Goal: Information Seeking & Learning: Find specific page/section

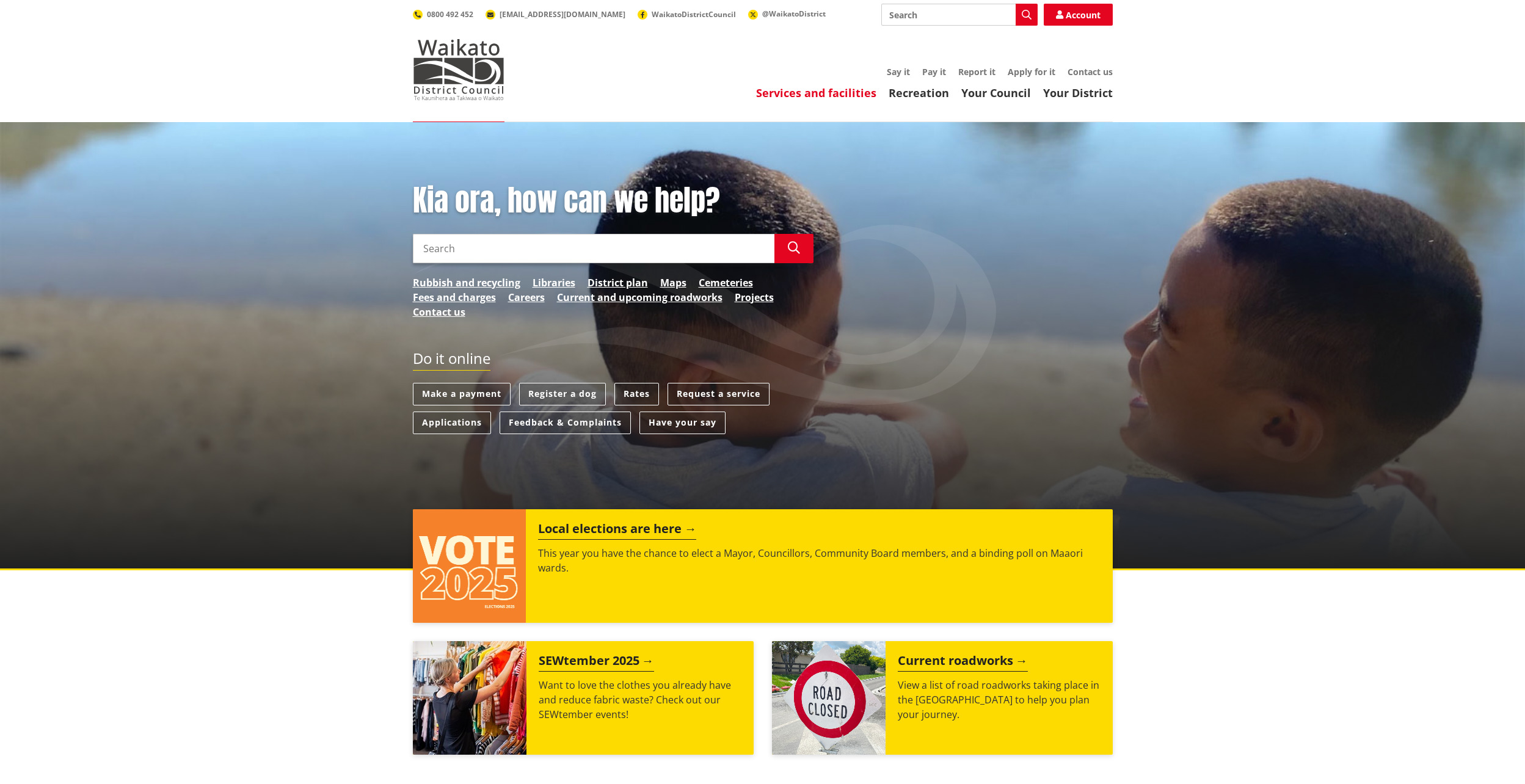
click at [852, 101] on header "Toggle search Toggle navigation Services and facilities Recreation Your Council…" at bounding box center [762, 61] width 1525 height 122
click at [856, 96] on link "Services and facilities" at bounding box center [816, 92] width 120 height 15
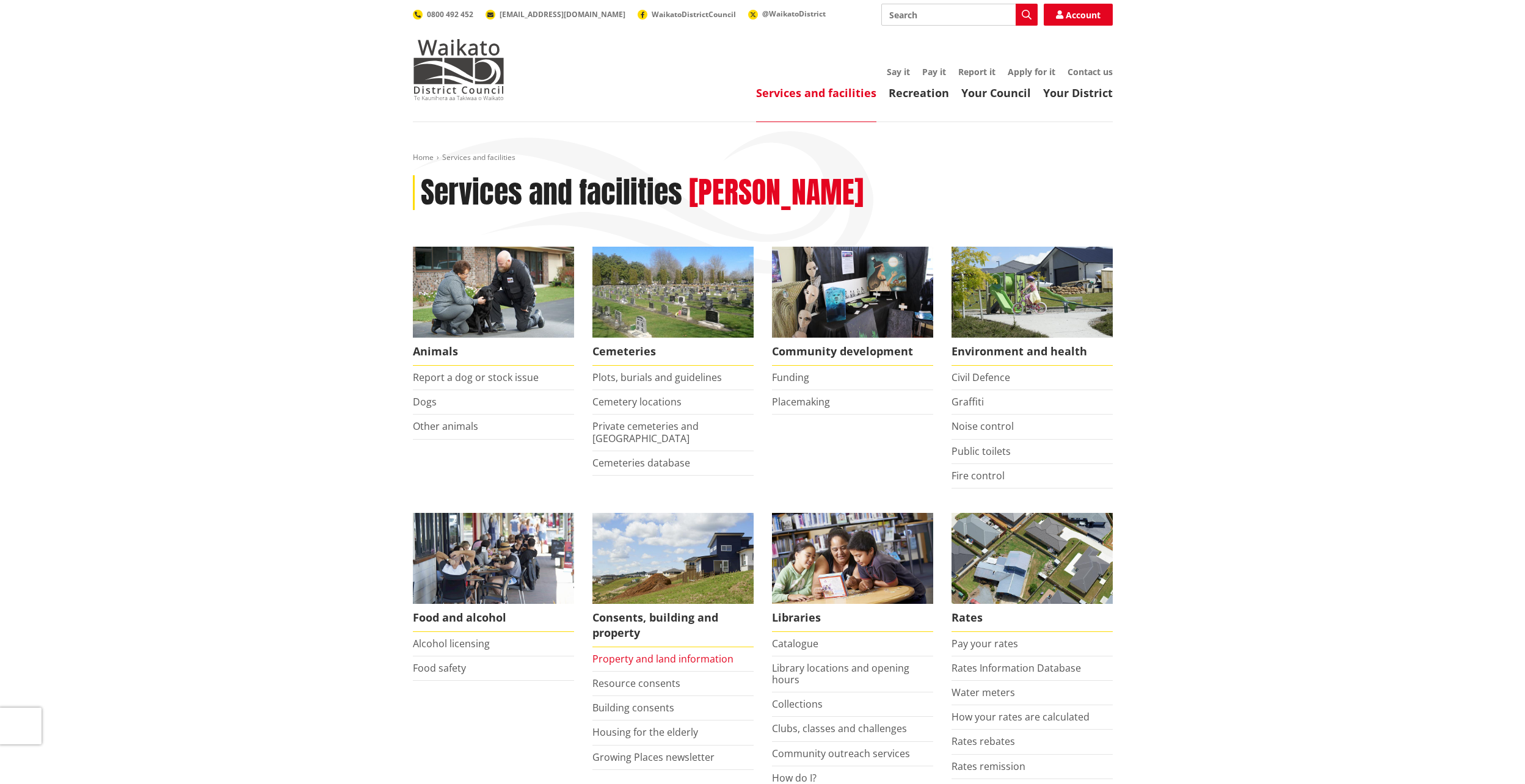
click at [689, 659] on link "Property and land information" at bounding box center [662, 658] width 141 height 13
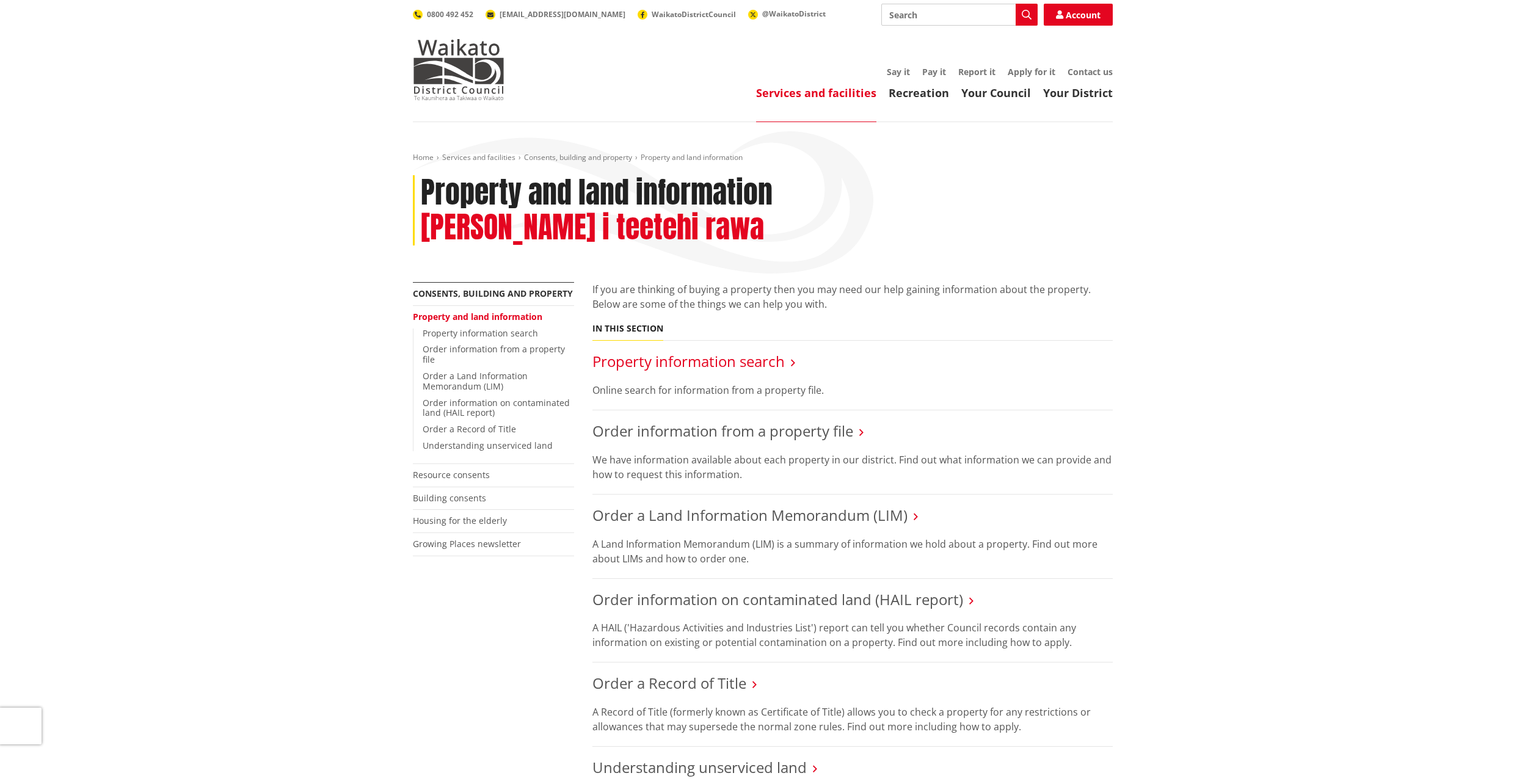
click at [710, 351] on link "Property information search" at bounding box center [688, 361] width 192 height 20
click at [714, 351] on link "Property information search" at bounding box center [688, 361] width 192 height 20
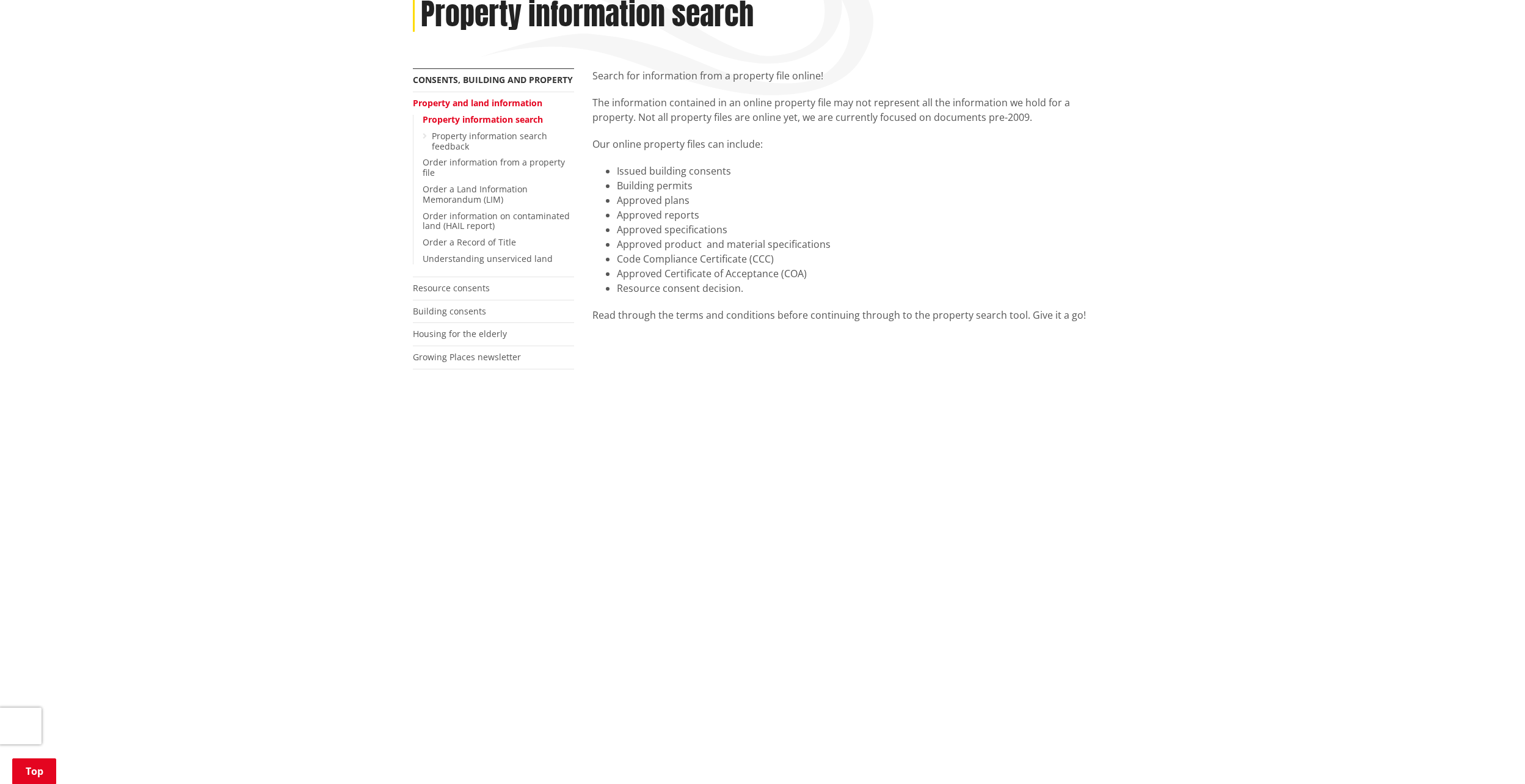
scroll to position [366, 0]
